Goal: Transaction & Acquisition: Purchase product/service

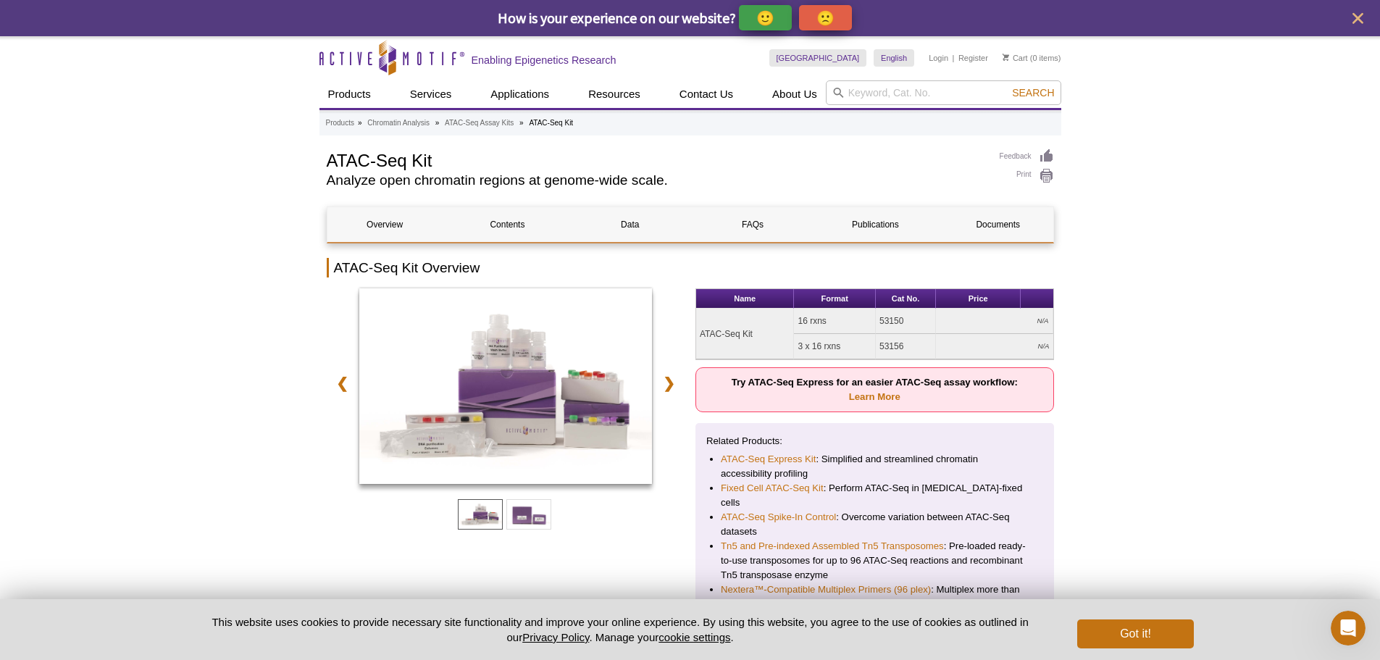
click at [388, 158] on h1 "ATAC-Seq Kit" at bounding box center [656, 160] width 659 height 22
copy div "ATAC-Seq Kit"
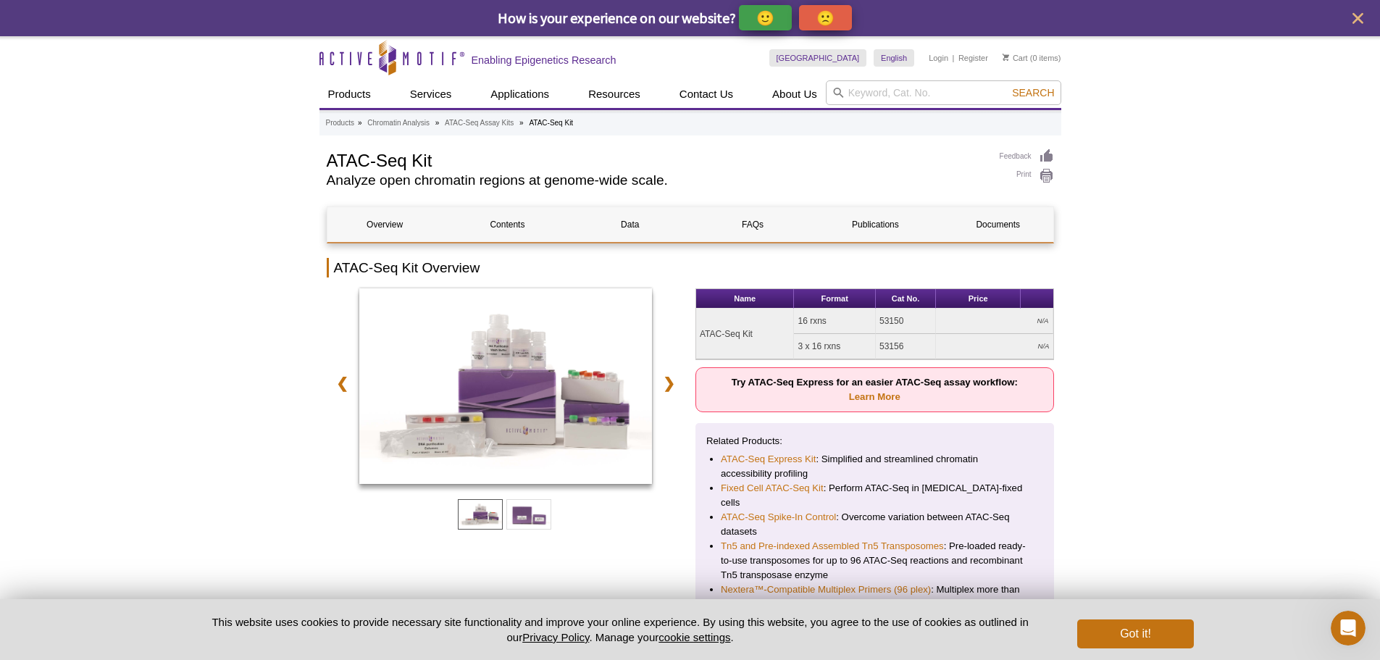
click at [893, 342] on td "53156" at bounding box center [906, 346] width 60 height 25
copy tr "53156"
